Goal: Task Accomplishment & Management: Use online tool/utility

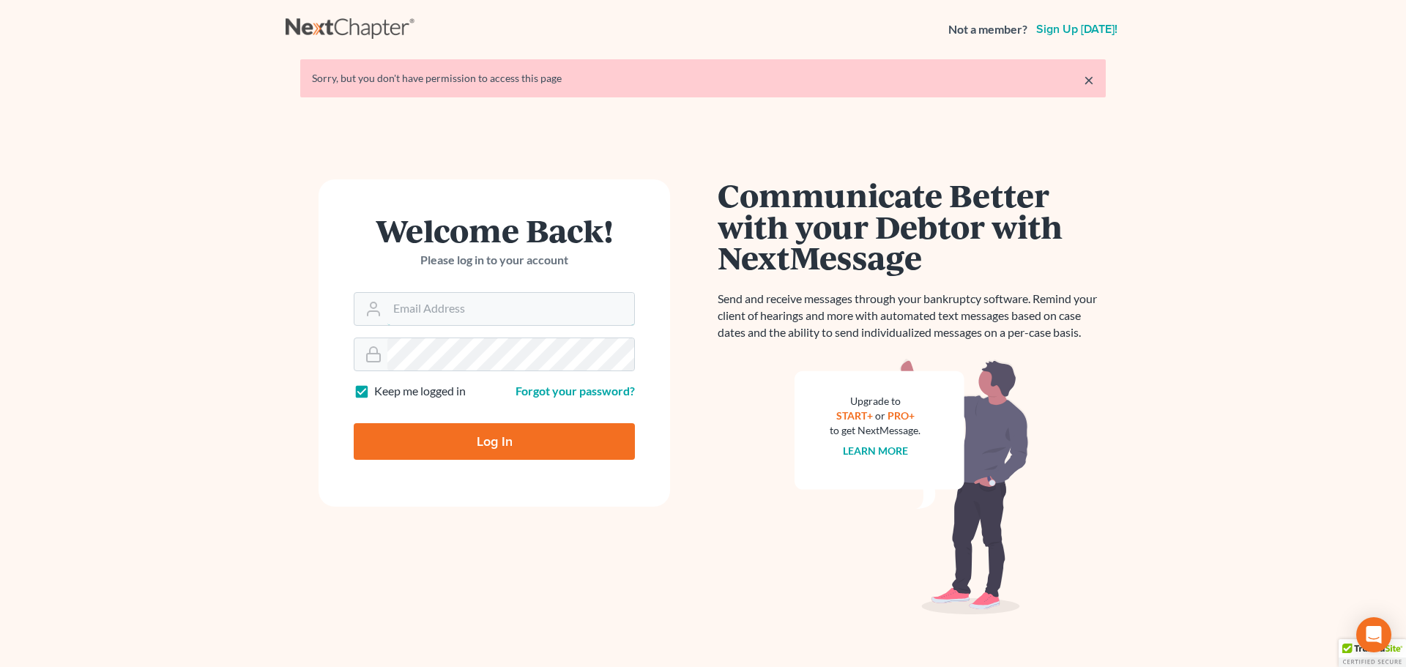
type input "[EMAIL_ADDRESS][DOMAIN_NAME]"
drag, startPoint x: 508, startPoint y: 445, endPoint x: 506, endPoint y: 436, distance: 8.9
click at [508, 442] on input "Log In" at bounding box center [494, 441] width 281 height 37
type input "Thinking..."
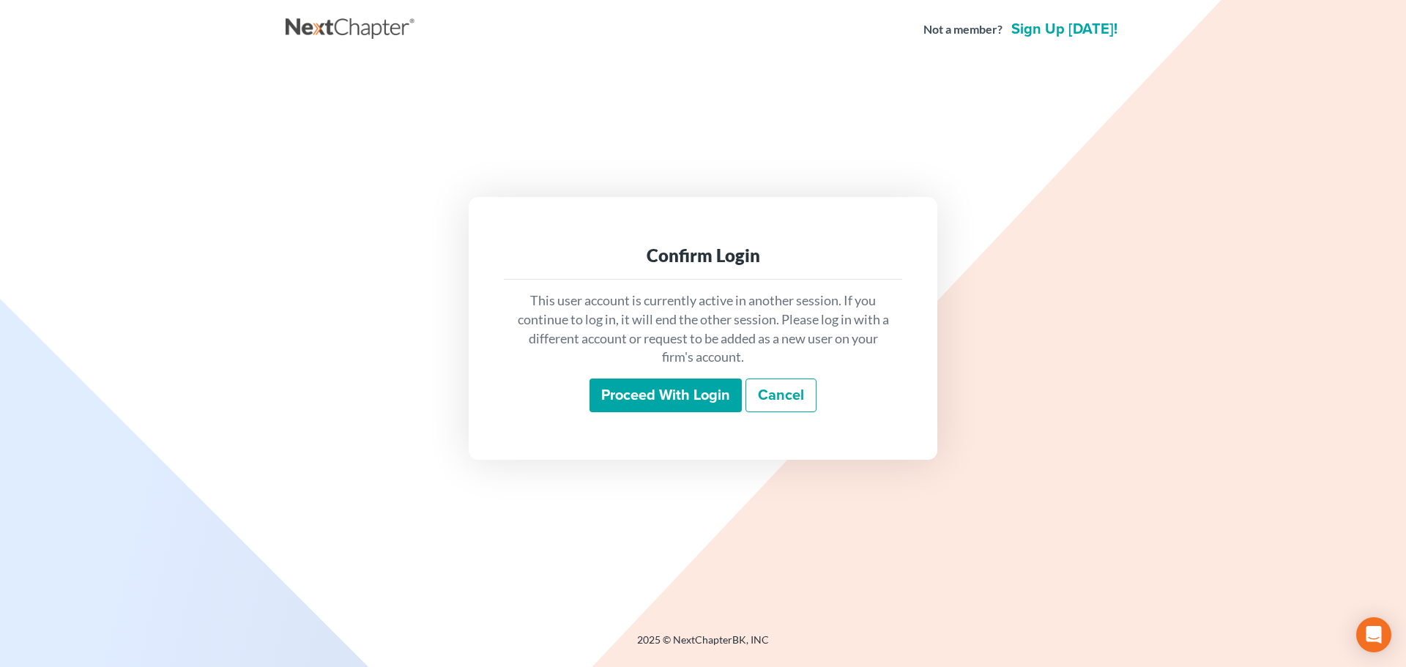
click at [662, 394] on input "Proceed with login" at bounding box center [666, 396] width 152 height 34
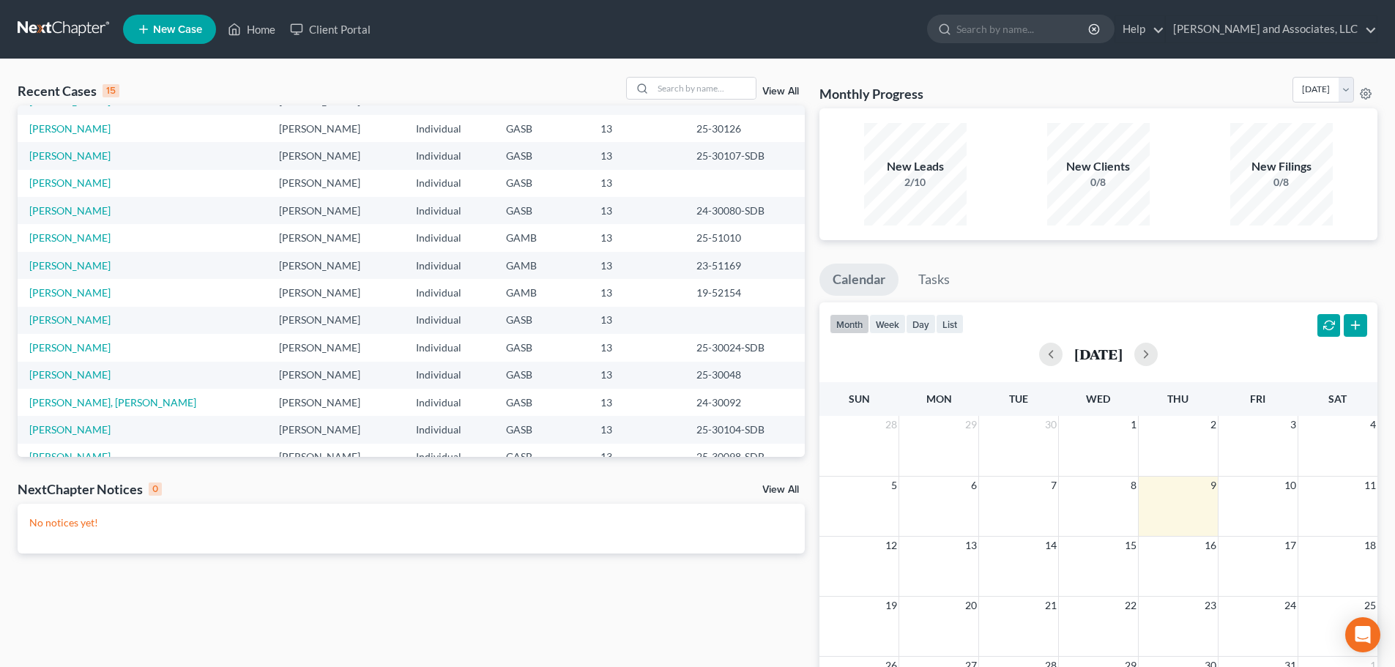
scroll to position [73, 0]
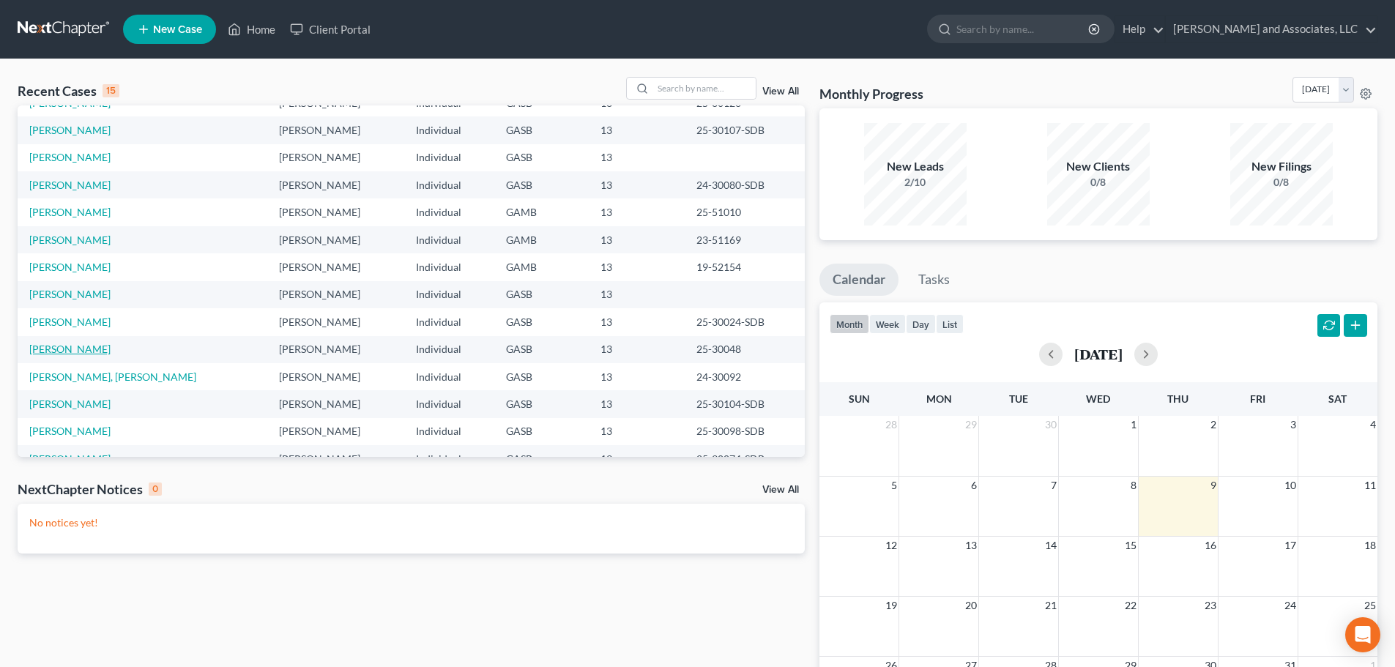
click at [62, 352] on link "[PERSON_NAME]" at bounding box center [69, 349] width 81 height 12
